Goal: Transaction & Acquisition: Purchase product/service

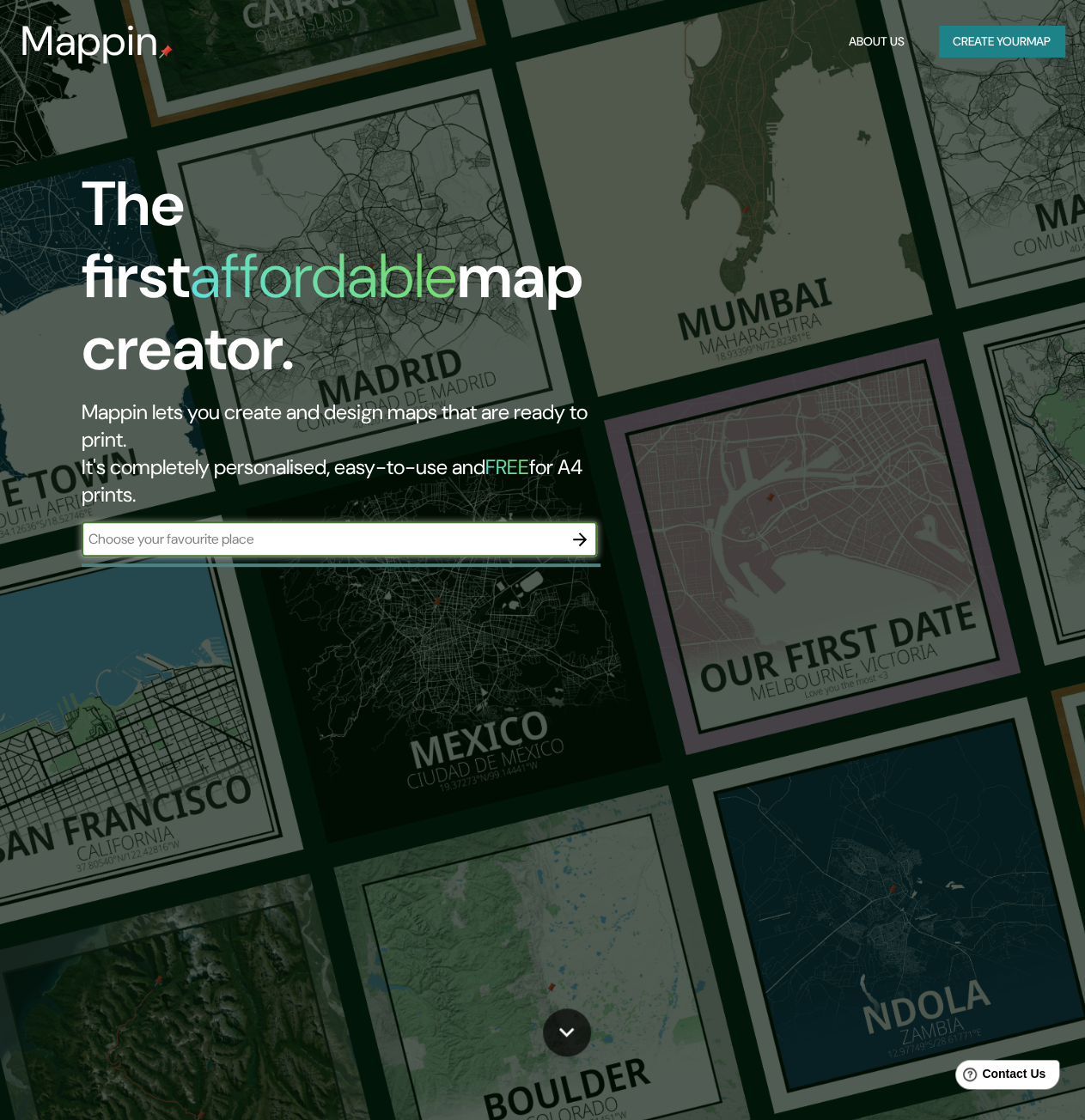
click at [392, 529] on input "text" at bounding box center [322, 539] width 481 height 20
type input "-16.367711761483143, -71.56689462666422"
click at [578, 529] on icon "button" at bounding box center [579, 539] width 20 height 20
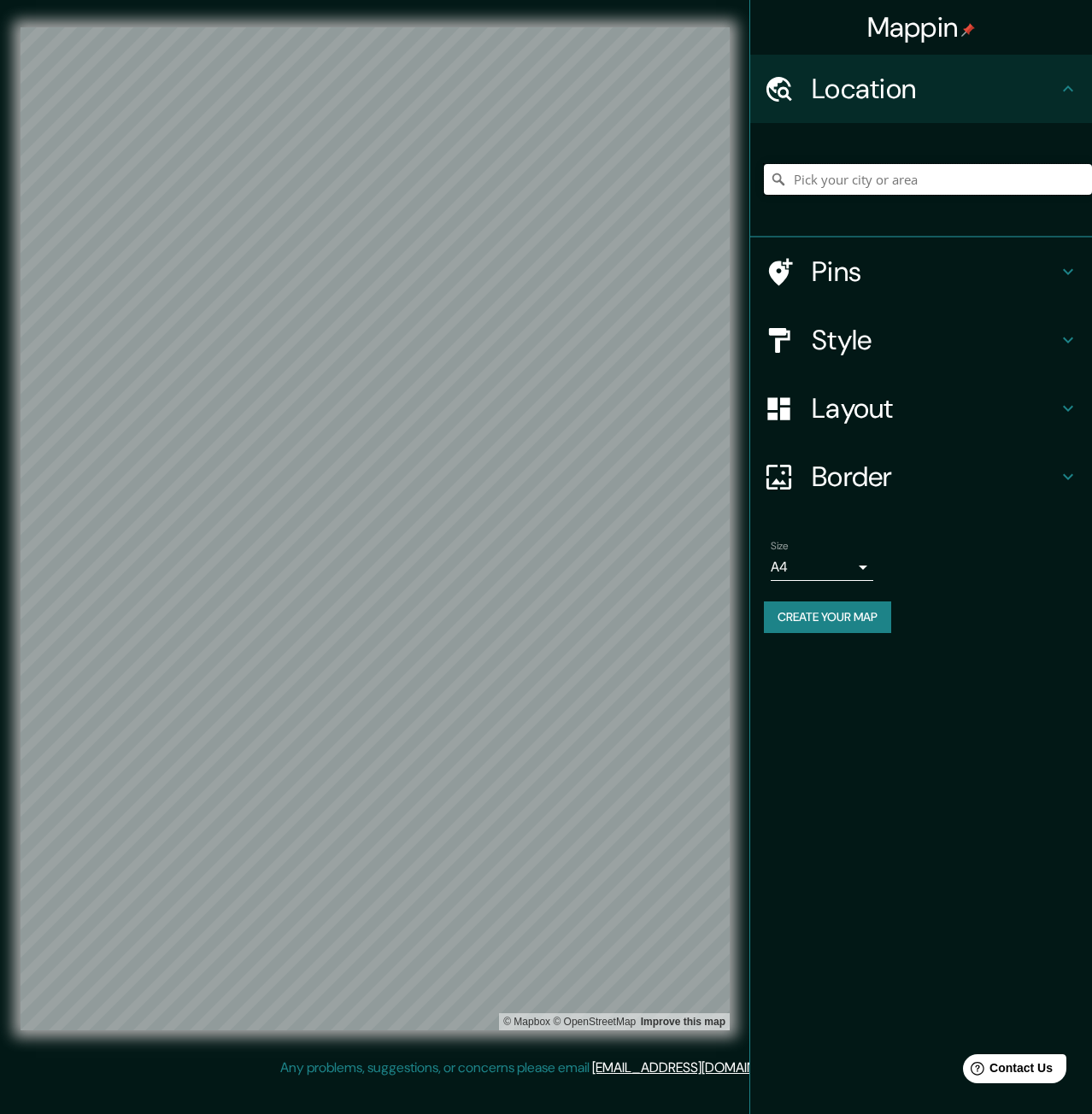
click at [824, 187] on input "Pick your city or area" at bounding box center [928, 179] width 328 height 31
paste input "-16.367711761483143, -71.56689462666422"
click at [947, 184] on input "-16.367711761483143, -71.56689462666422" at bounding box center [928, 179] width 328 height 31
click at [653, 178] on div "Mappin Location [GEOGRAPHIC_DATA] No results found Pins Style Layout Border Cho…" at bounding box center [546, 542] width 1092 height 1085
click at [1058, 183] on input "-16.367711761483143, -71.56689462666422" at bounding box center [928, 179] width 328 height 31
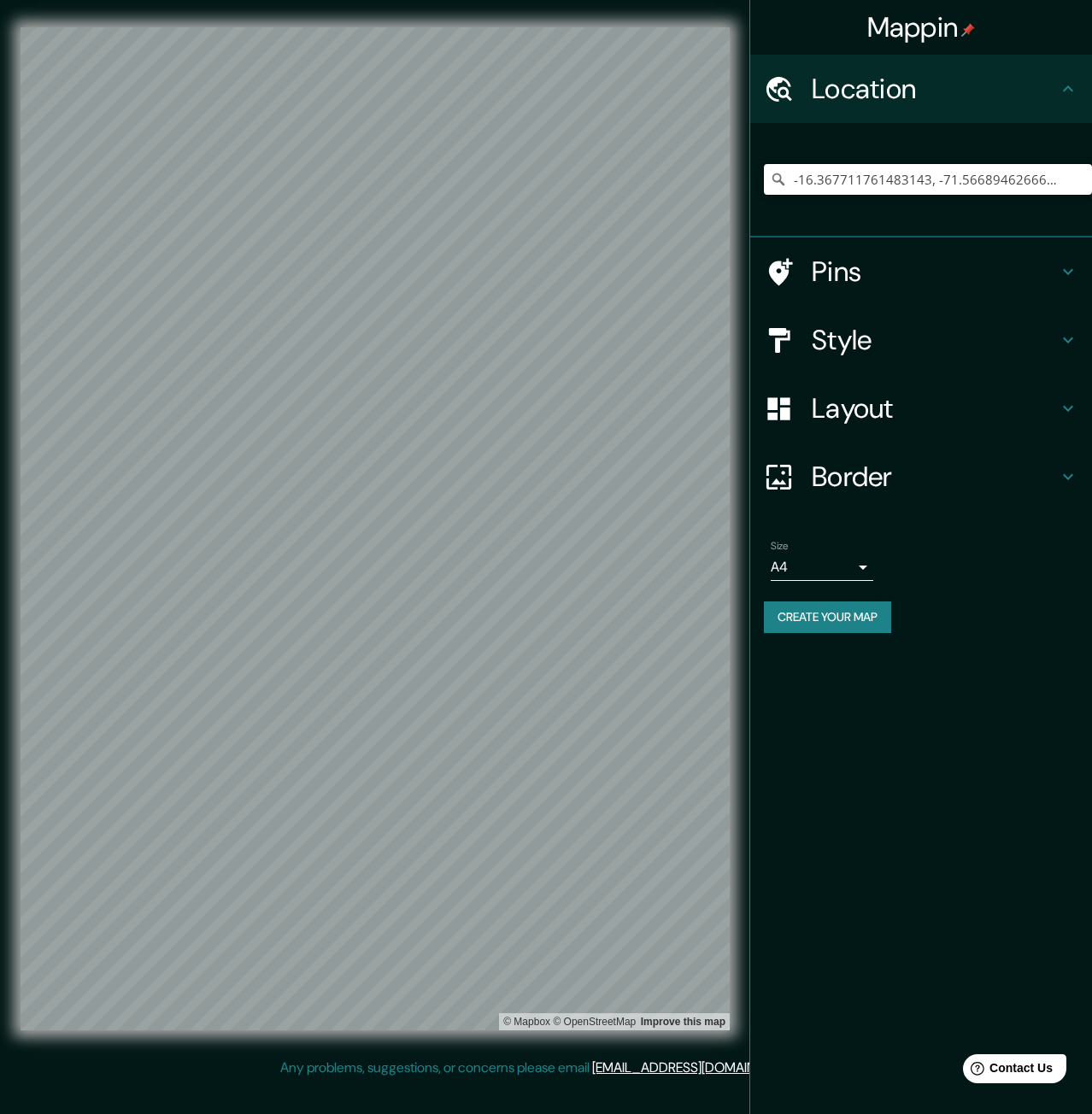
click at [562, 151] on div "Mappin Location [GEOGRAPHIC_DATA] No results found Pins Style Layout Border Cho…" at bounding box center [546, 542] width 1092 height 1085
paste input "934495489173, -71.56666248450705"
type input "-16.367934495489173, -71.56666248450705"
click at [865, 263] on h4 "Pins" at bounding box center [935, 271] width 246 height 34
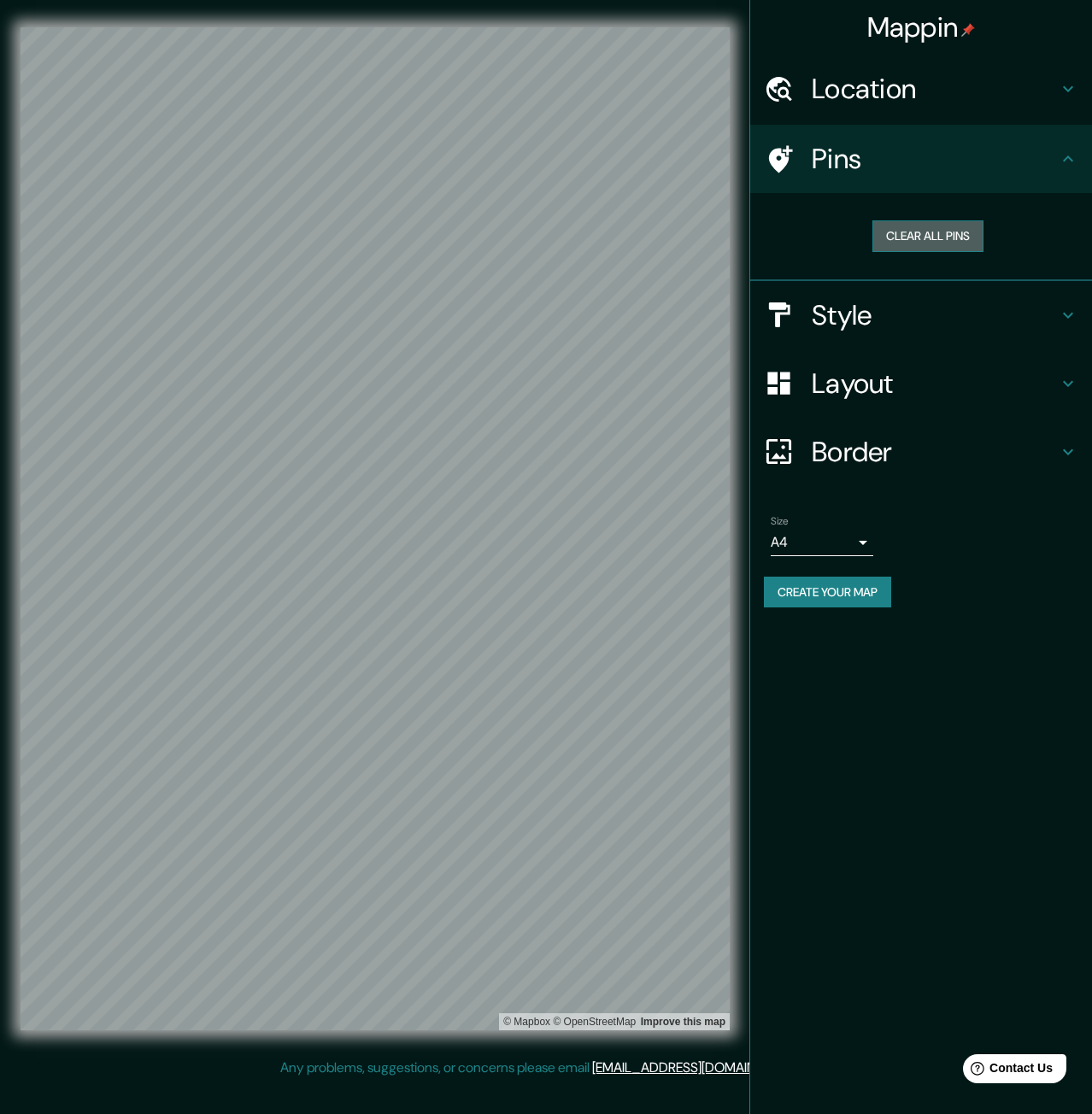
click at [927, 237] on button "Clear all pins" at bounding box center [928, 236] width 111 height 32
